Goal: Browse casually

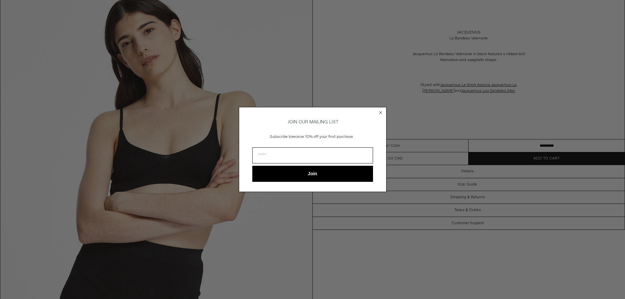
click at [383, 110] on circle "Close dialog" at bounding box center [380, 113] width 6 height 6
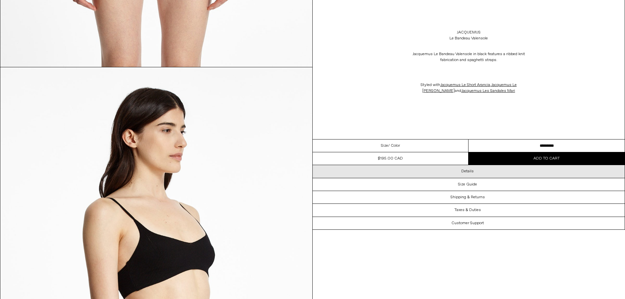
scroll to position [1410, 0]
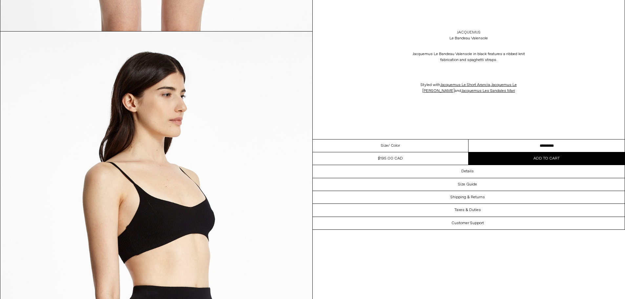
click at [475, 34] on link "Jacquemus" at bounding box center [468, 33] width 24 height 6
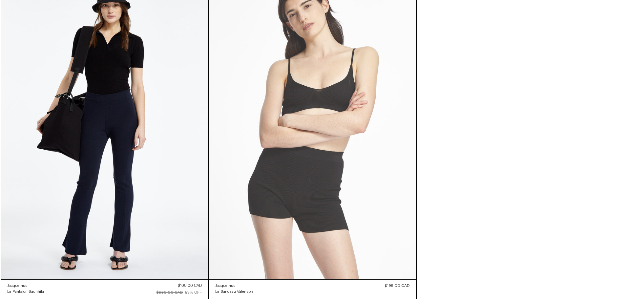
scroll to position [760, 0]
